Goal: Find specific page/section: Find specific page/section

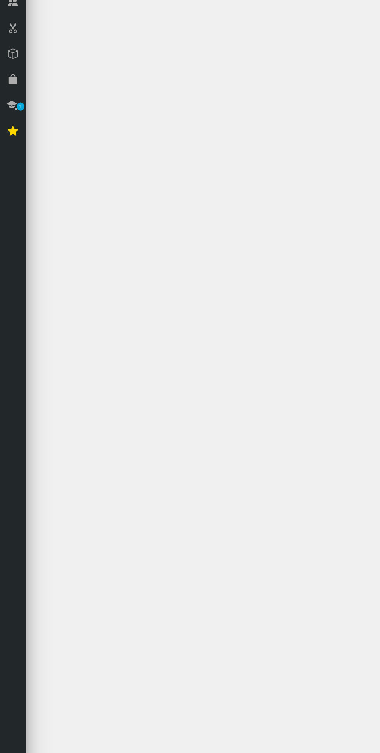
click at [11, 172] on icon at bounding box center [10, 170] width 8 height 10
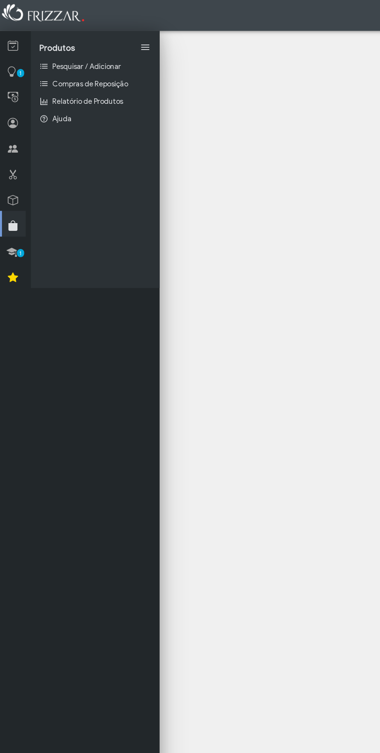
click at [5, 140] on link at bounding box center [9, 149] width 19 height 19
click at [6, 133] on icon at bounding box center [10, 132] width 8 height 10
click at [9, 111] on icon at bounding box center [10, 112] width 8 height 10
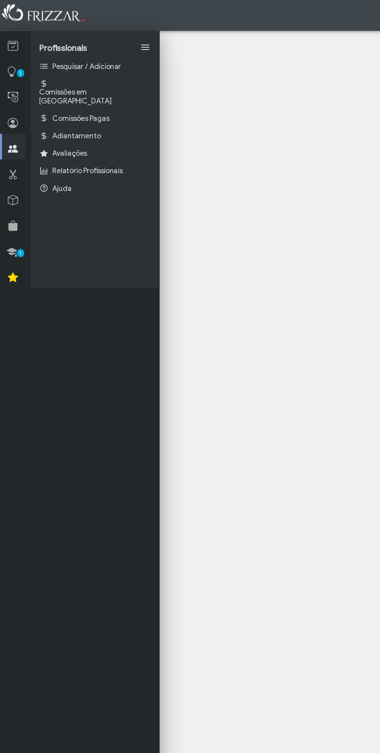
click at [7, 97] on icon at bounding box center [10, 93] width 8 height 10
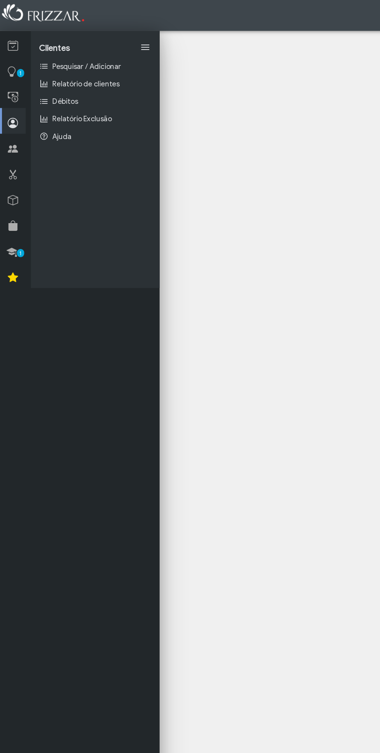
click at [7, 73] on icon at bounding box center [10, 74] width 8 height 10
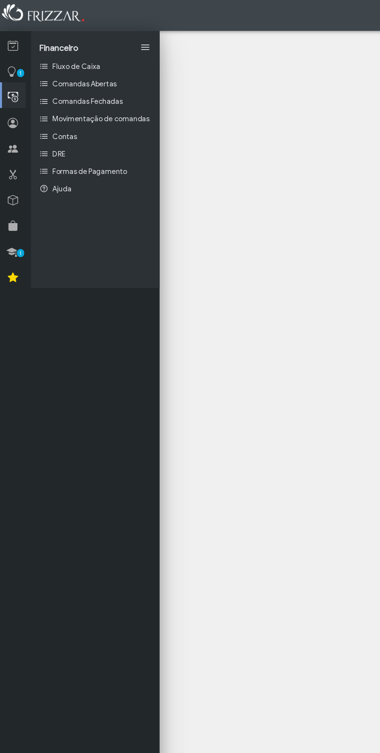
click at [9, 54] on icon at bounding box center [9, 54] width 8 height 10
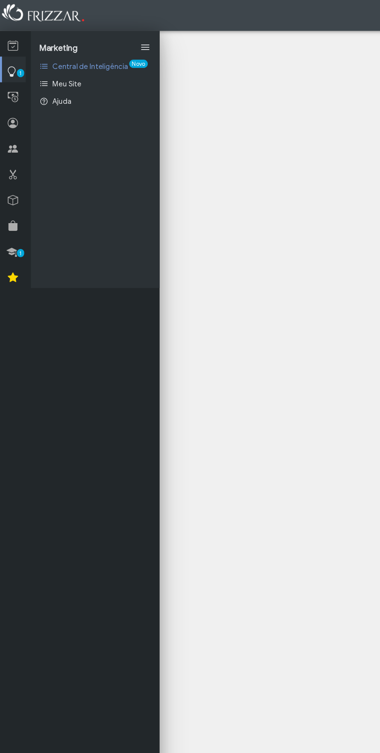
click at [10, 39] on icon at bounding box center [10, 35] width 8 height 10
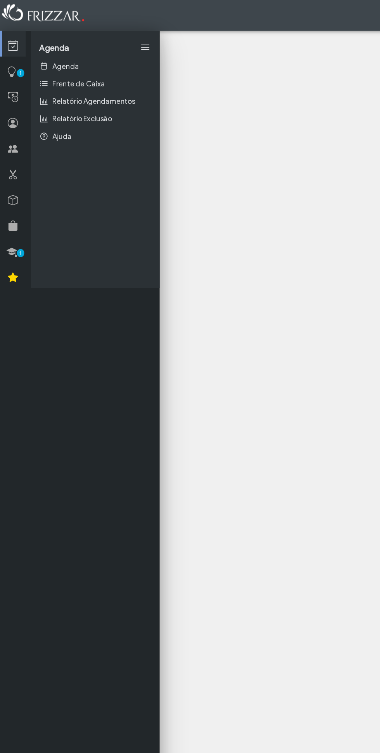
click at [9, 191] on icon at bounding box center [9, 190] width 8 height 10
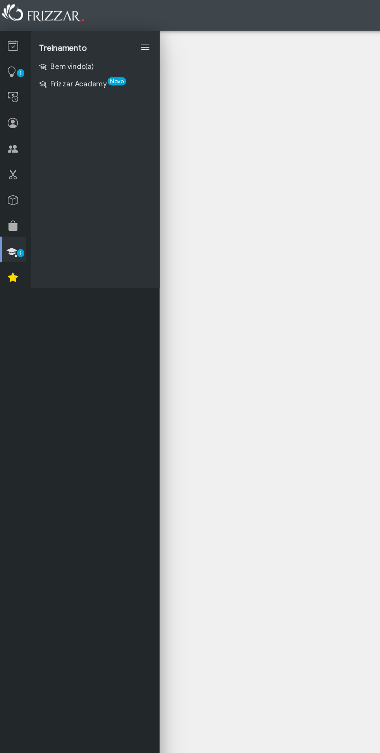
click at [48, 63] on span "Frizzar Academy" at bounding box center [59, 63] width 42 height 7
